Goal: Register for event/course

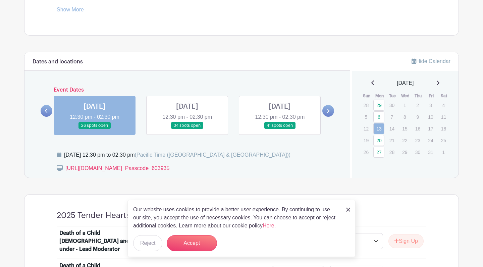
scroll to position [328, 0]
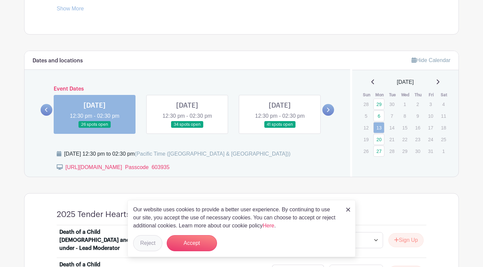
click at [147, 240] on button "Reject" at bounding box center [147, 243] width 29 height 16
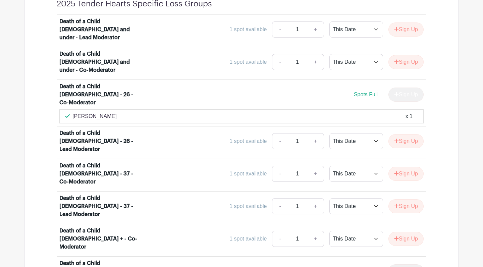
scroll to position [539, 0]
click at [405, 199] on button "Sign Up" at bounding box center [405, 206] width 35 height 14
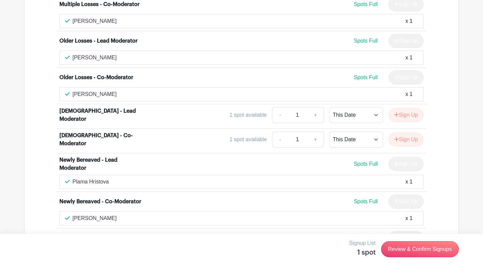
scroll to position [1935, 0]
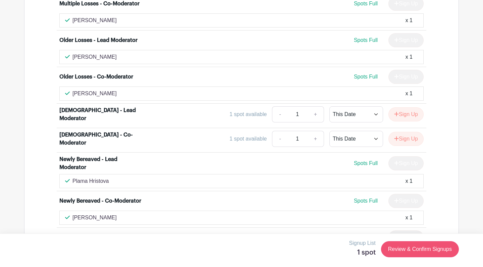
click at [435, 245] on link "Review & Confirm Signups" at bounding box center [420, 249] width 78 height 16
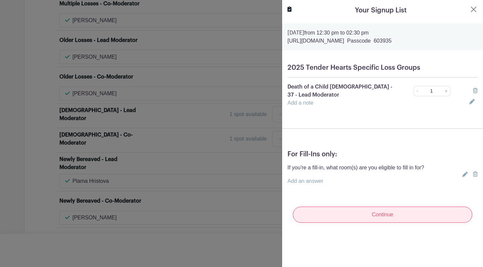
click at [387, 210] on input "Continue" at bounding box center [382, 215] width 179 height 16
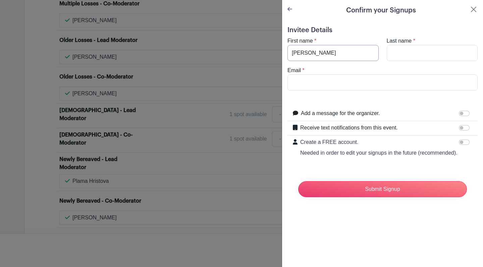
type input "[PERSON_NAME]"
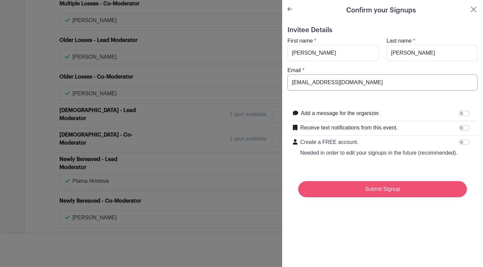
type input "[EMAIL_ADDRESS][DOMAIN_NAME]"
click at [390, 189] on input "Submit Signup" at bounding box center [382, 189] width 169 height 16
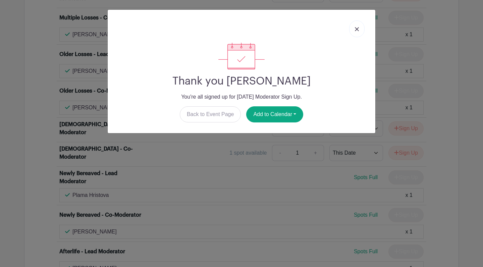
click at [358, 29] on img at bounding box center [357, 29] width 4 height 4
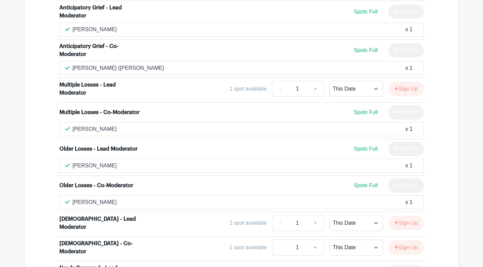
scroll to position [1832, 0]
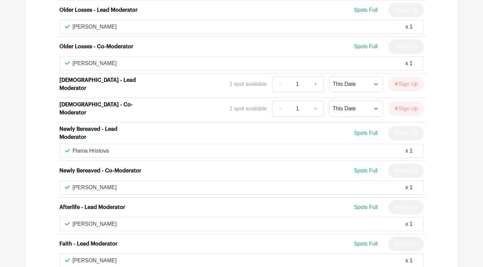
scroll to position [1982, 0]
